Goal: Task Accomplishment & Management: Complete application form

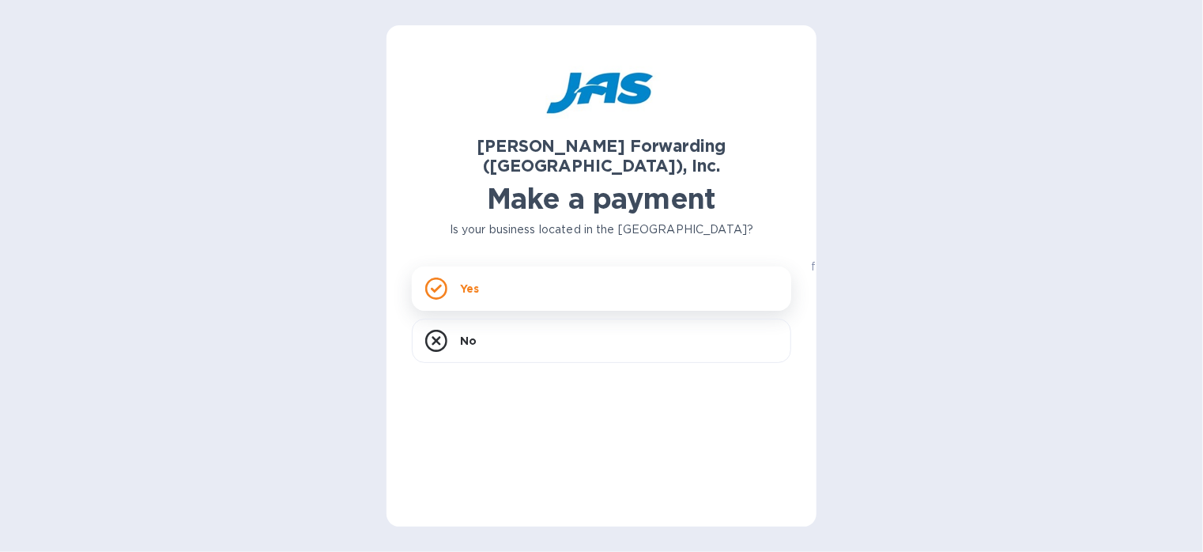
click at [672, 277] on div "Yes" at bounding box center [601, 288] width 379 height 44
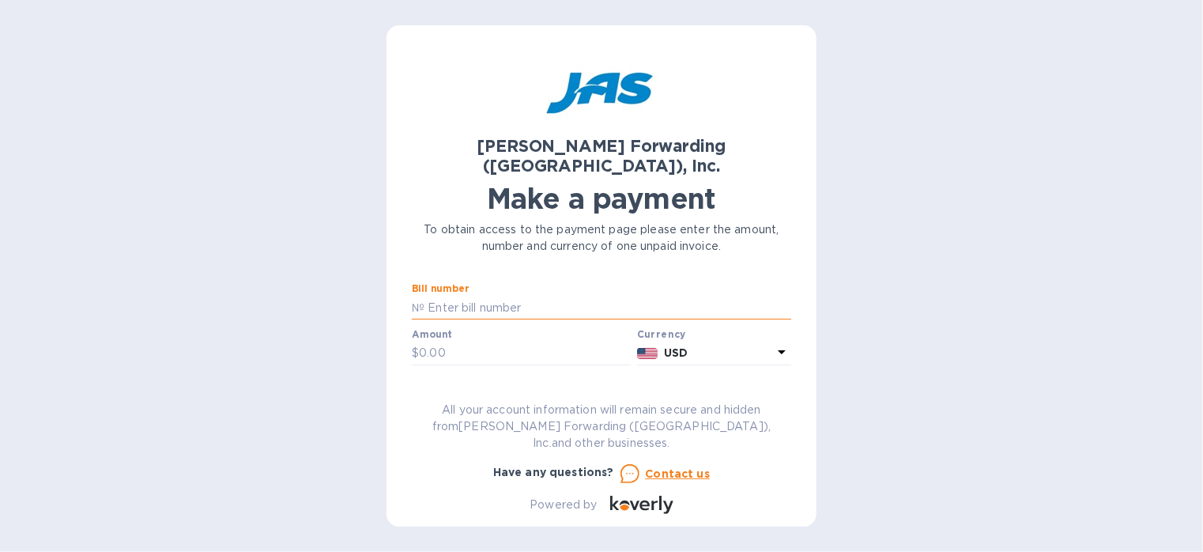
paste input "Declaration BSFO501190771"
type input "Declaration BSFO501190771"
click at [470, 344] on input "text" at bounding box center [525, 353] width 212 height 24
type input "3,161.72"
click at [626, 296] on input "Declaration BSFO501190771" at bounding box center [607, 308] width 367 height 24
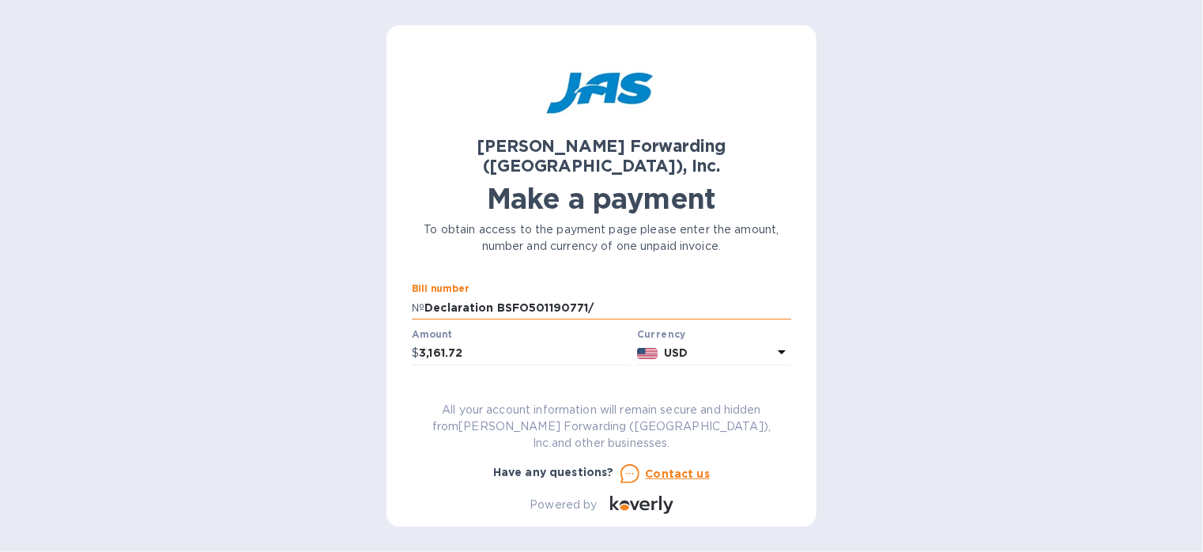
paste input "BSO # 883670316112"
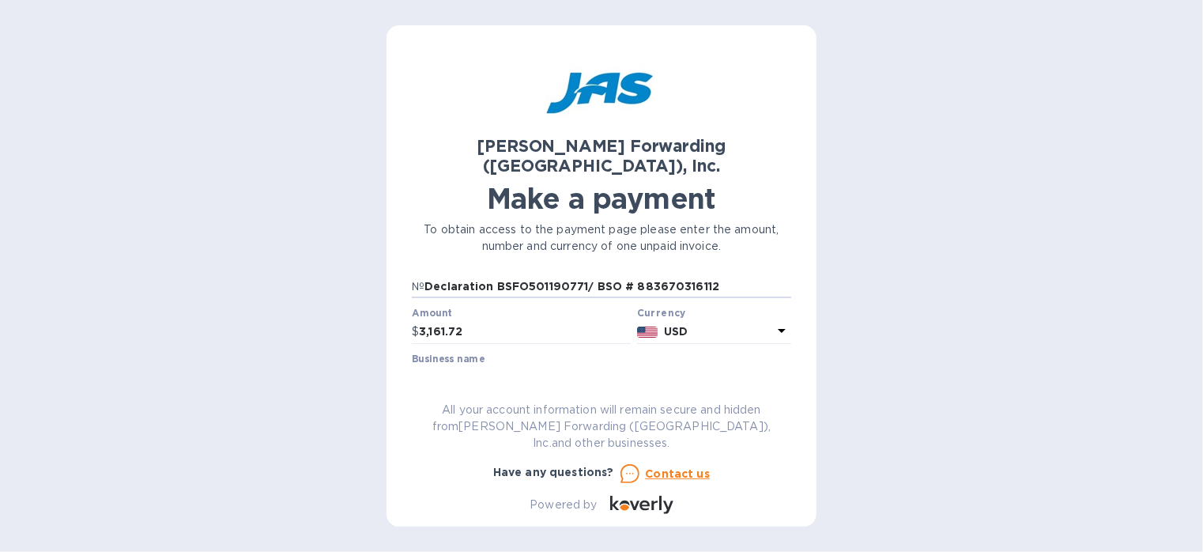
scroll to position [70, 0]
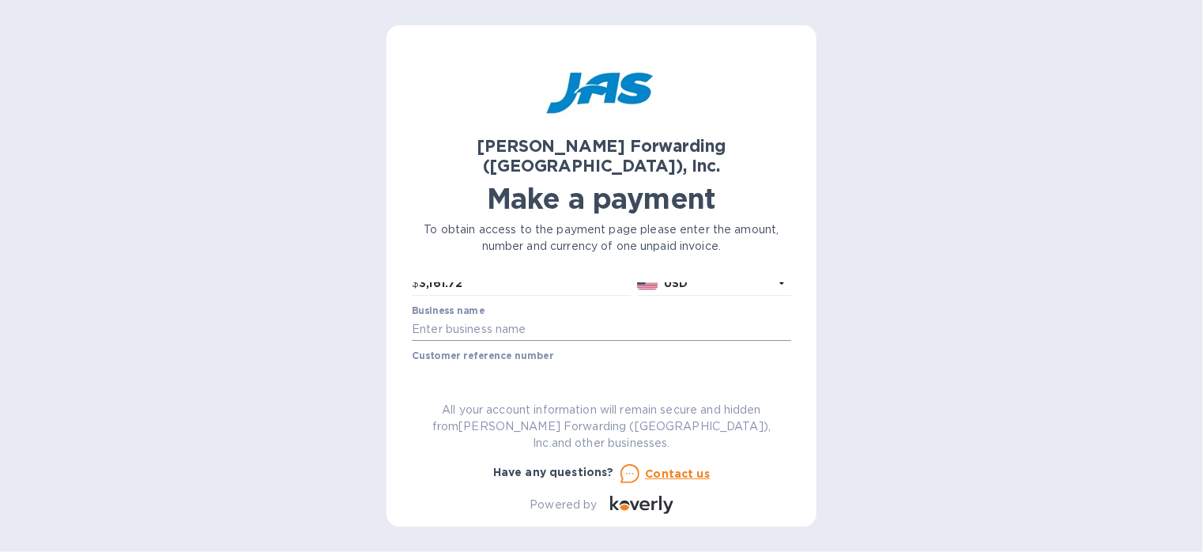
type input "Declaration BSFO501190771/ BSO # 883670316112"
click at [474, 318] on input "text" at bounding box center [601, 330] width 379 height 24
type input "[GEOGRAPHIC_DATA]"
click at [627, 363] on input "text" at bounding box center [601, 375] width 379 height 24
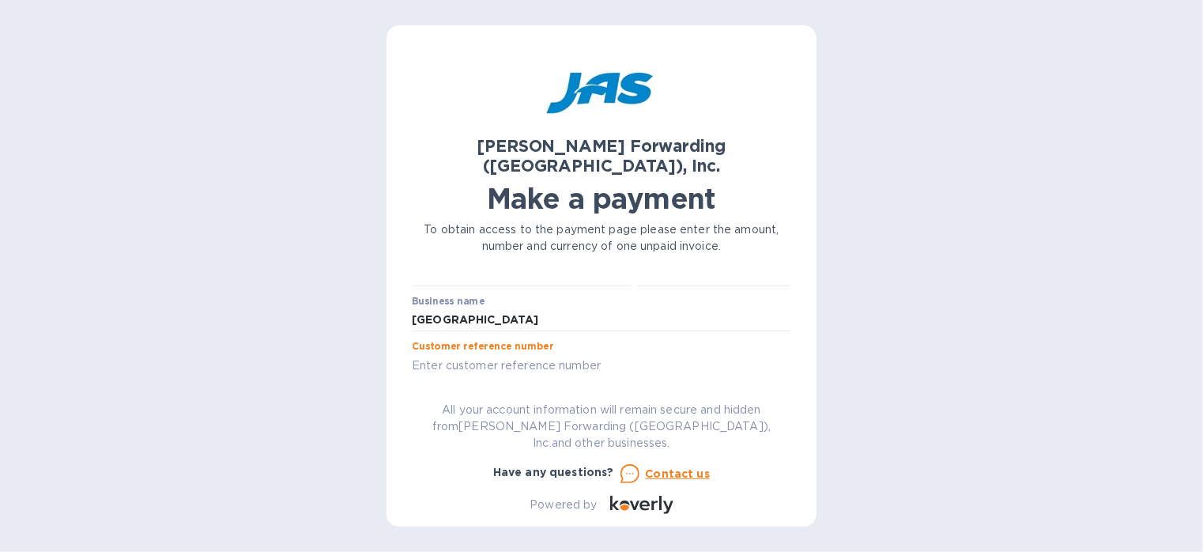
paste input "BSO # 883670316112"
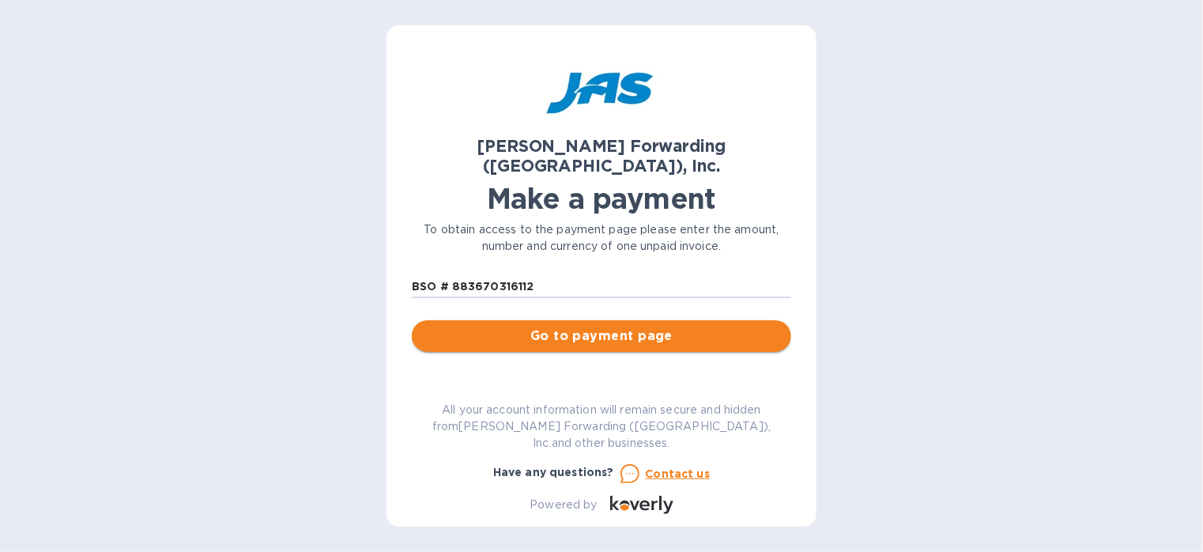
type input "BSO # 883670316112"
click at [650, 326] on span "Go to payment page" at bounding box center [601, 335] width 354 height 19
